Goal: Find specific page/section: Find specific page/section

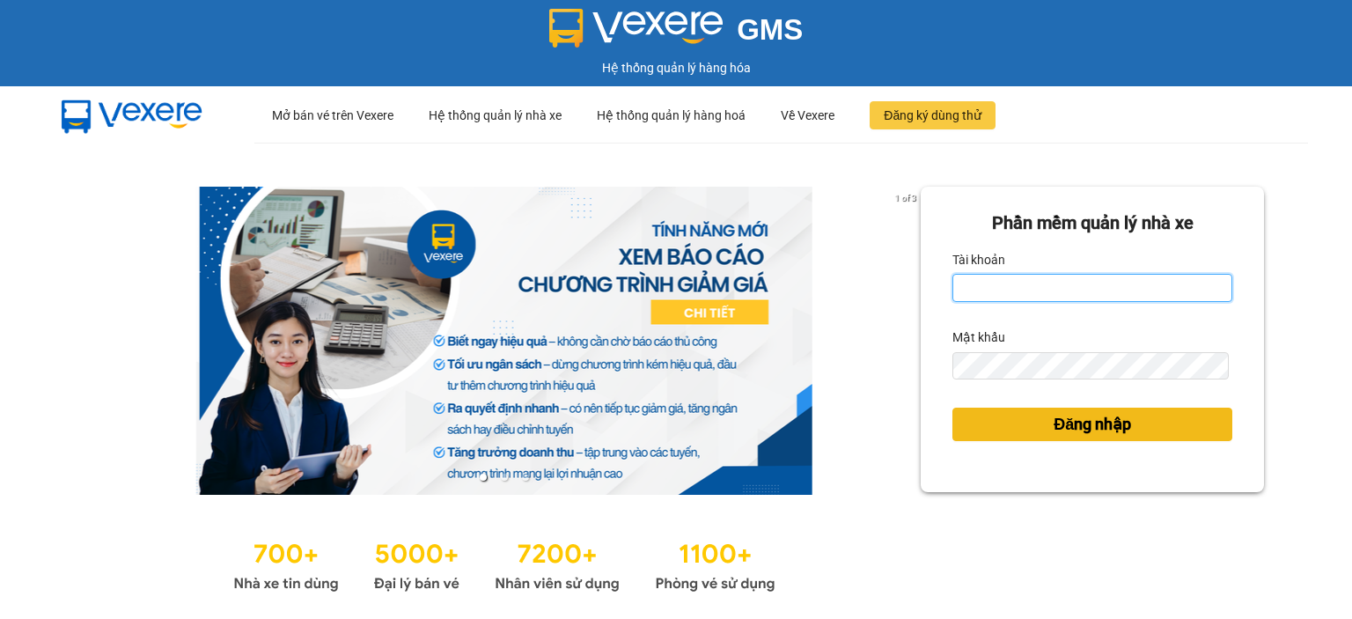
type input "ntlan.ductruong"
click at [1026, 418] on button "Đăng nhập" at bounding box center [1093, 424] width 280 height 33
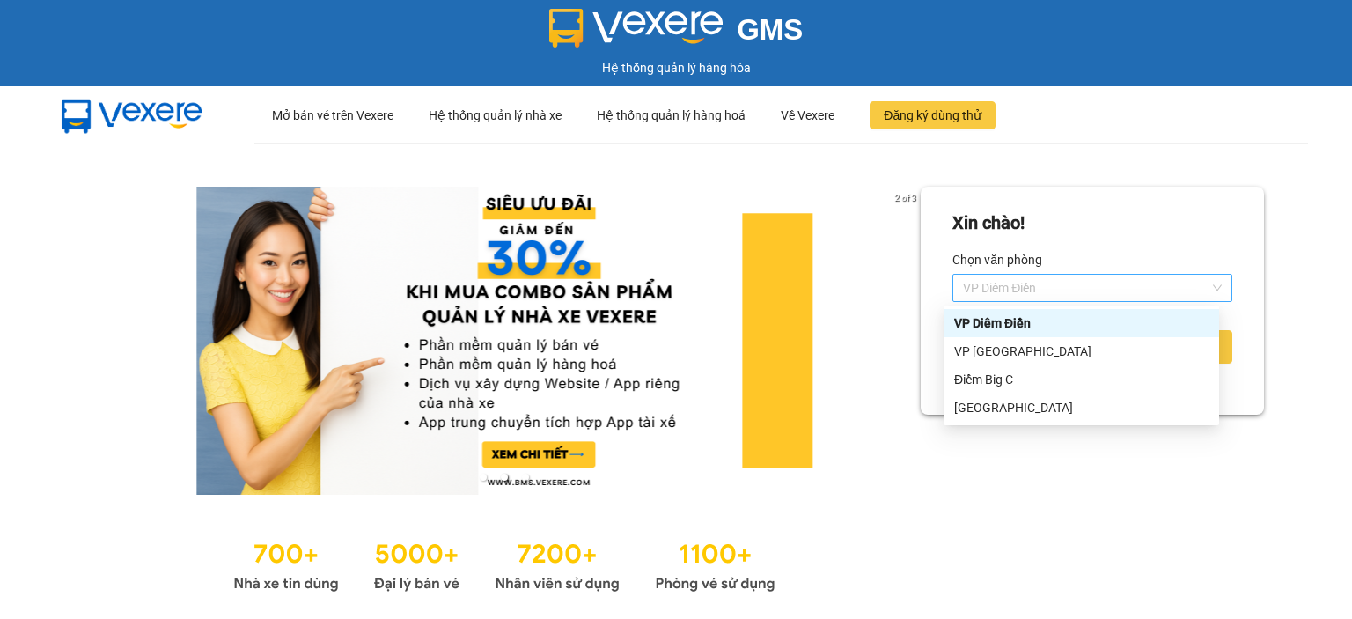
click at [1020, 284] on span "VP Diêm Điền" at bounding box center [1092, 288] width 259 height 26
click at [1004, 351] on div "VP [GEOGRAPHIC_DATA]" at bounding box center [1081, 351] width 254 height 19
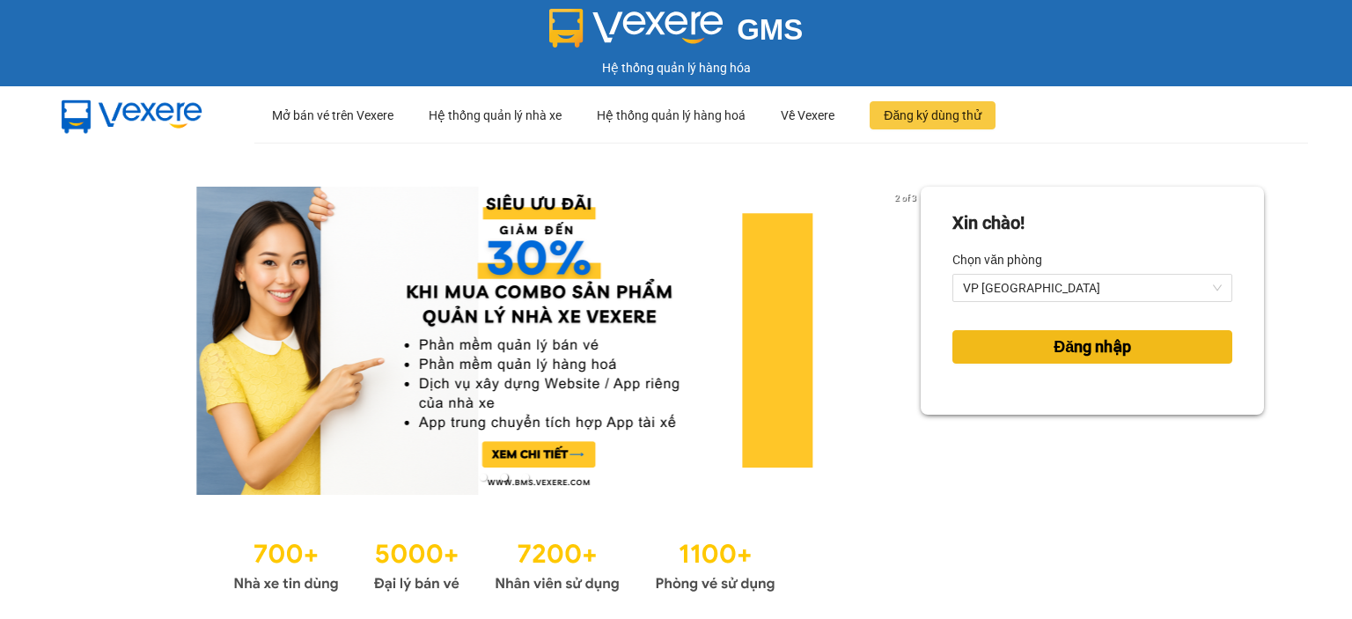
click at [1004, 354] on button "Đăng nhập" at bounding box center [1093, 346] width 280 height 33
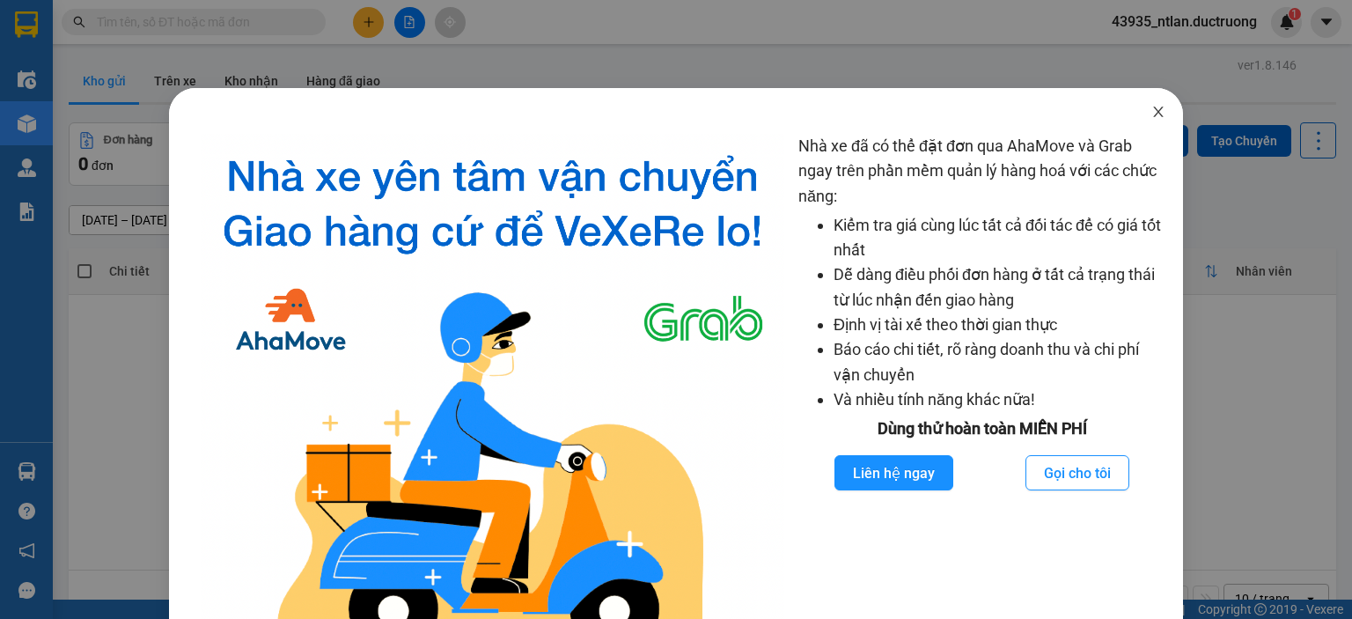
click at [1151, 107] on icon "close" at bounding box center [1158, 112] width 14 height 14
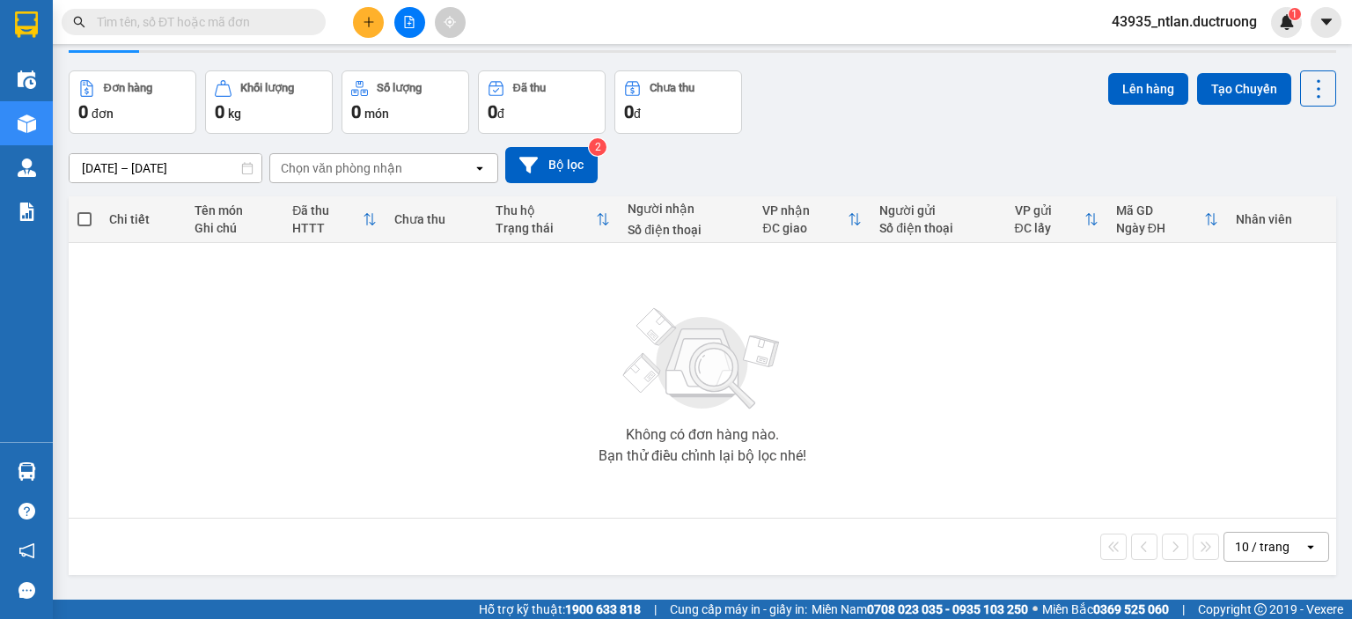
scroll to position [81, 0]
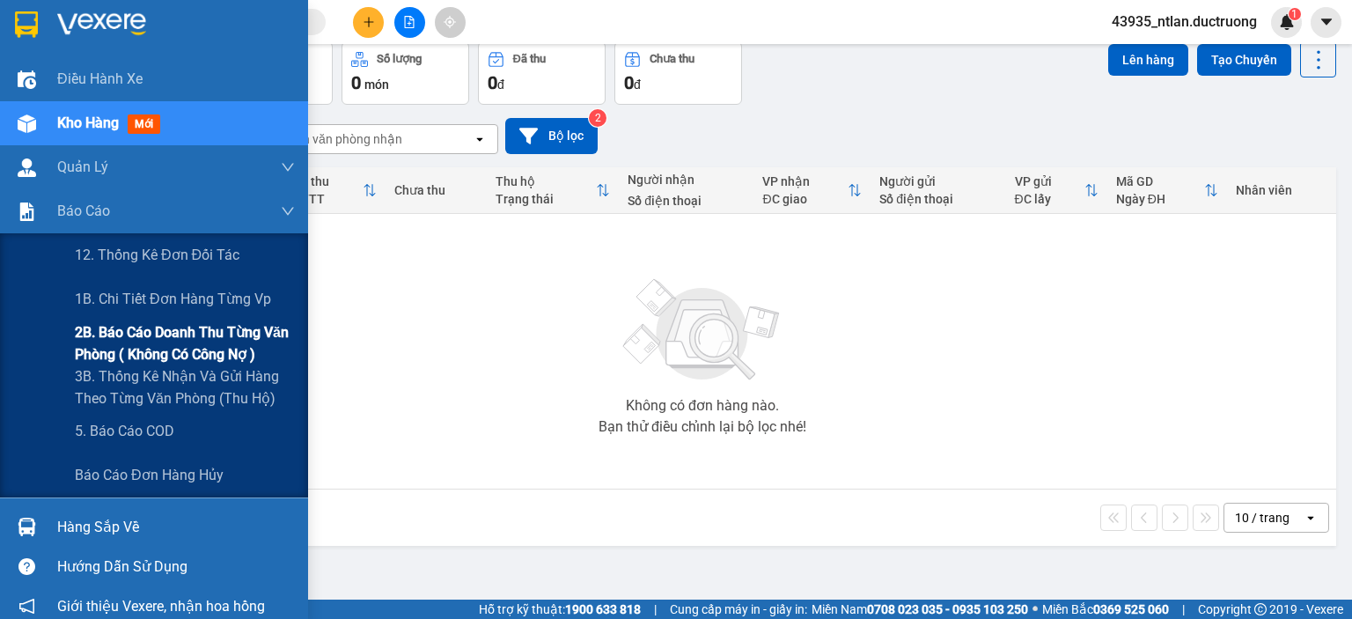
click at [98, 335] on span "2B. Báo cáo doanh thu từng văn phòng ( không có công nợ )" at bounding box center [185, 343] width 220 height 44
